Goal: Transaction & Acquisition: Download file/media

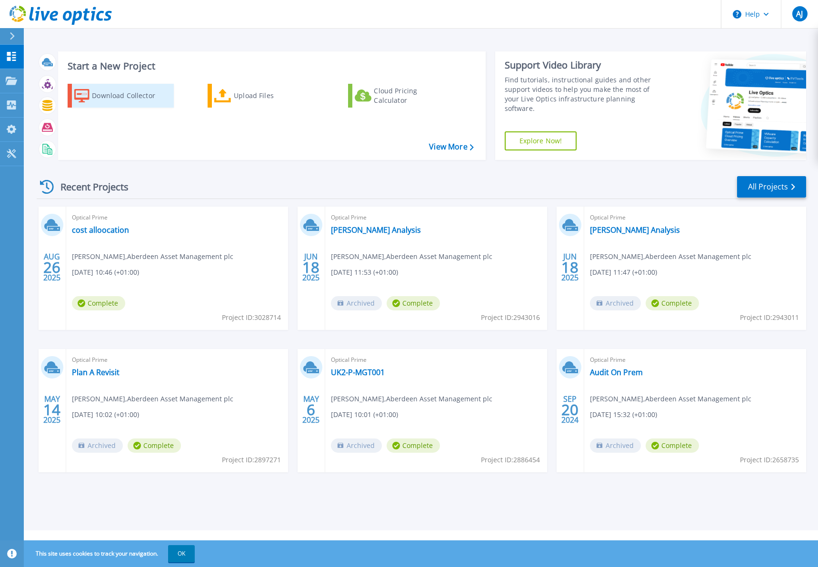
click at [111, 95] on div "Download Collector" at bounding box center [130, 95] width 76 height 19
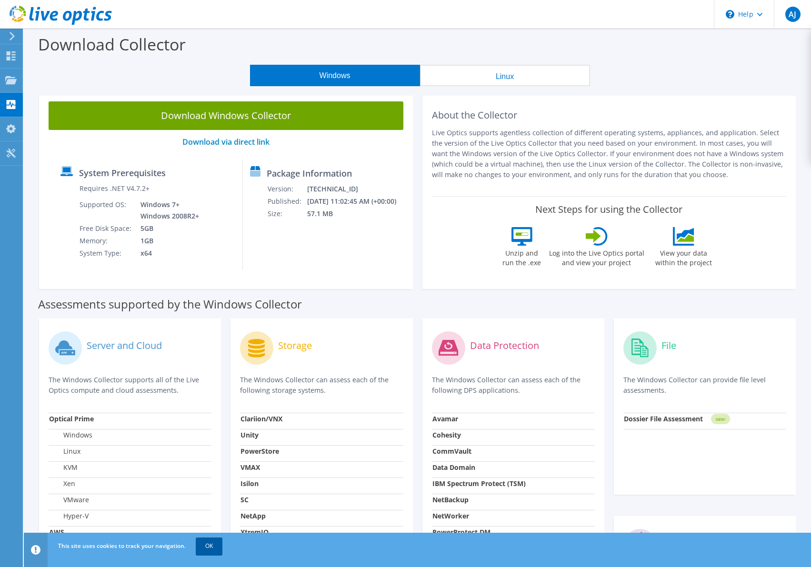
click at [215, 547] on link "OK" at bounding box center [209, 546] width 27 height 17
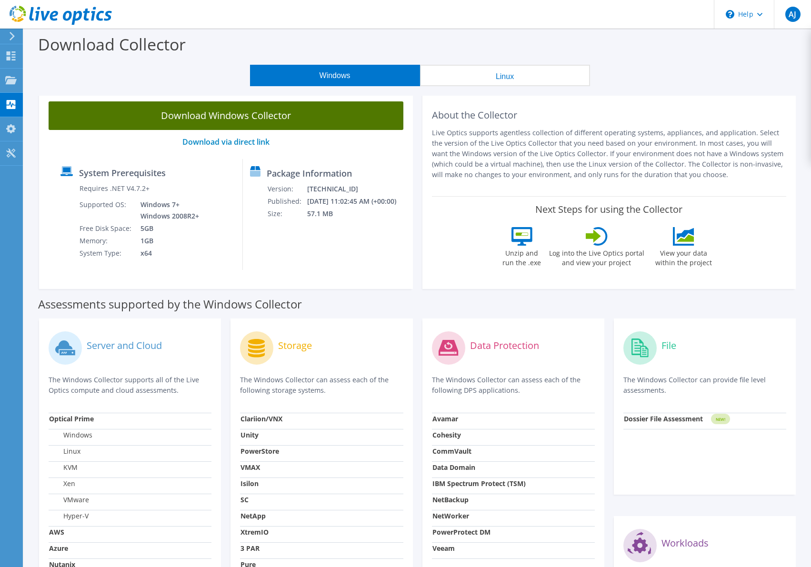
click at [263, 118] on link "Download Windows Collector" at bounding box center [226, 115] width 355 height 29
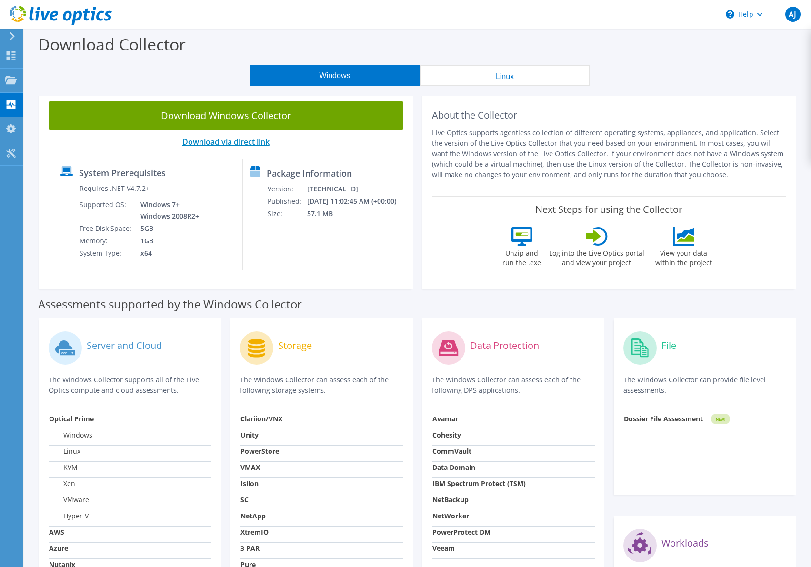
click at [214, 140] on link "Download via direct link" at bounding box center [225, 142] width 87 height 10
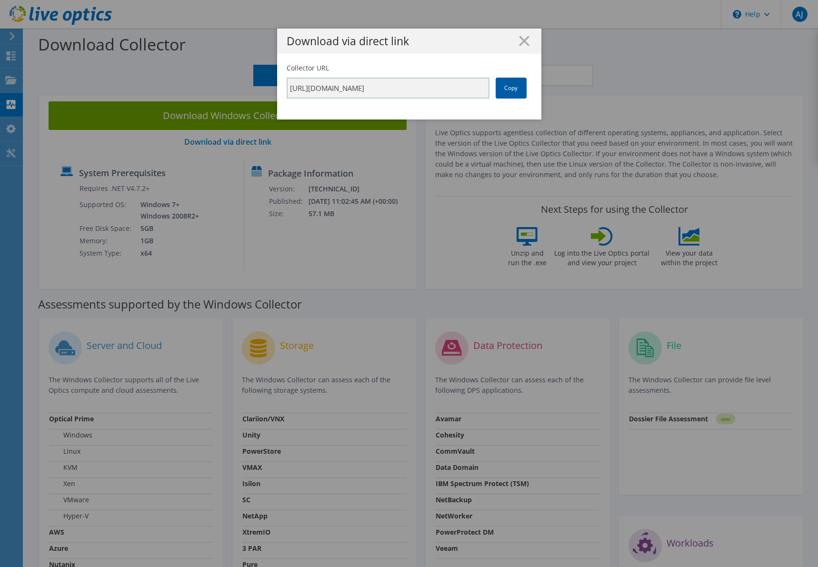
click at [508, 87] on link "Copy" at bounding box center [511, 88] width 31 height 21
